Goal: Information Seeking & Learning: Get advice/opinions

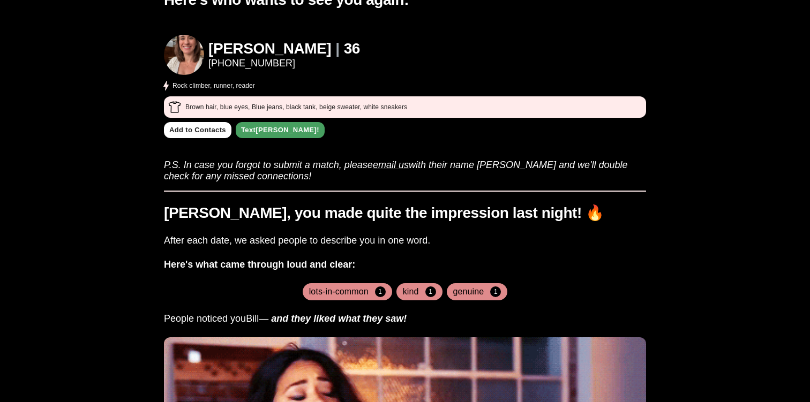
scroll to position [381, 0]
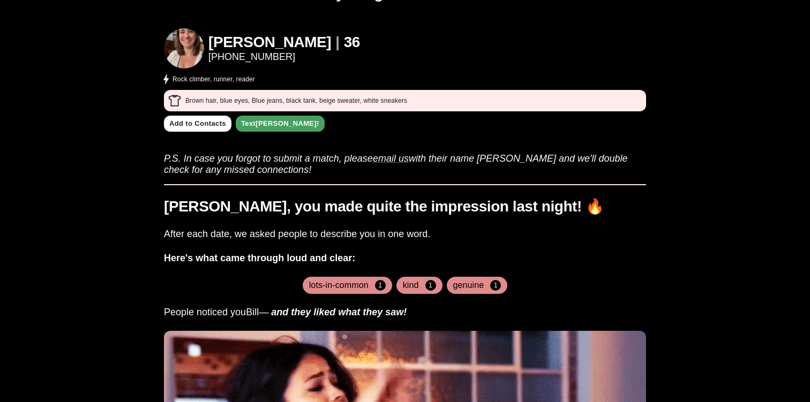
click at [194, 36] on img at bounding box center [184, 48] width 40 height 40
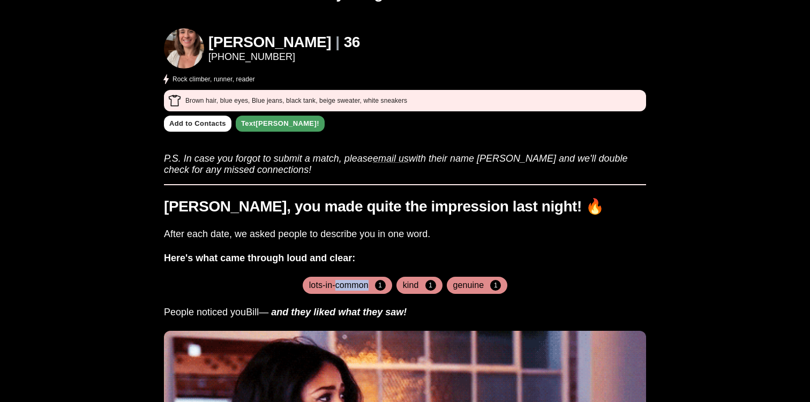
click at [342, 230] on h3 "After each date, we asked people to describe you in one word." at bounding box center [405, 234] width 482 height 11
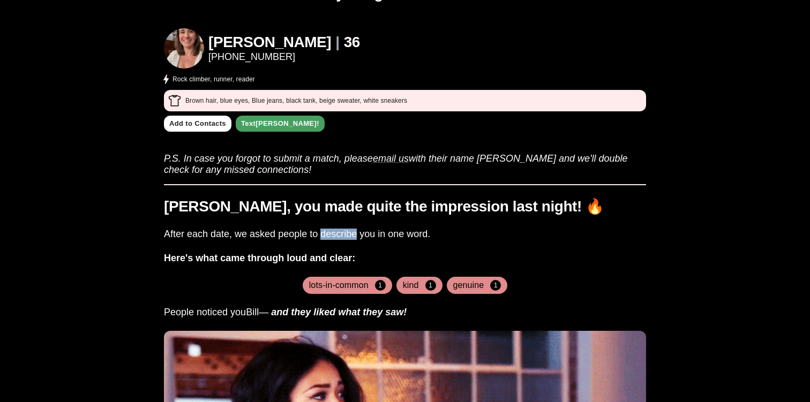
copy h3 "describe"
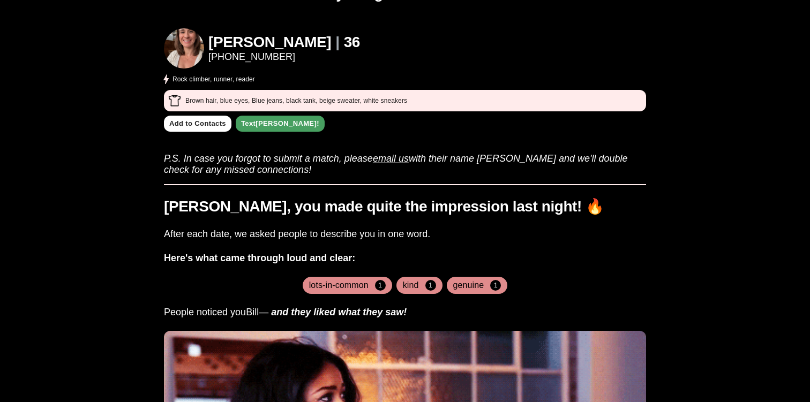
click at [368, 249] on div "[PERSON_NAME], you made quite the impression last night! 🔥 After each date, we …" at bounding box center [405, 382] width 482 height 396
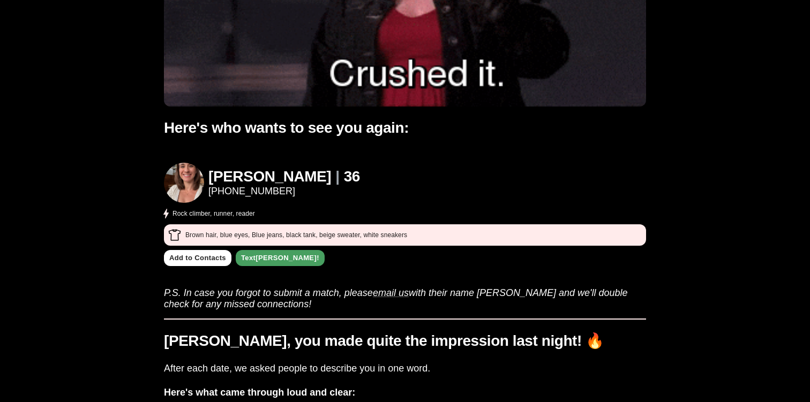
scroll to position [242, 0]
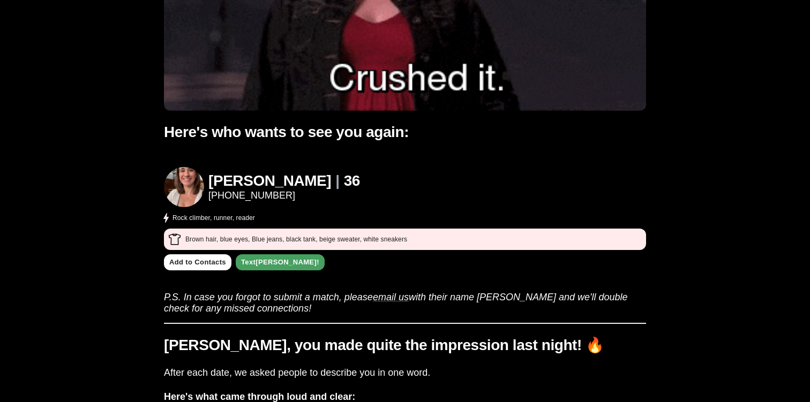
click at [185, 187] on img at bounding box center [184, 187] width 40 height 40
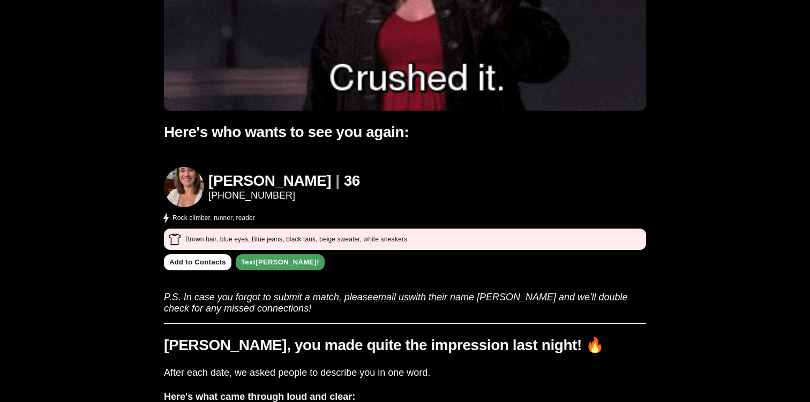
scroll to position [0, 0]
